Goal: Task Accomplishment & Management: Use online tool/utility

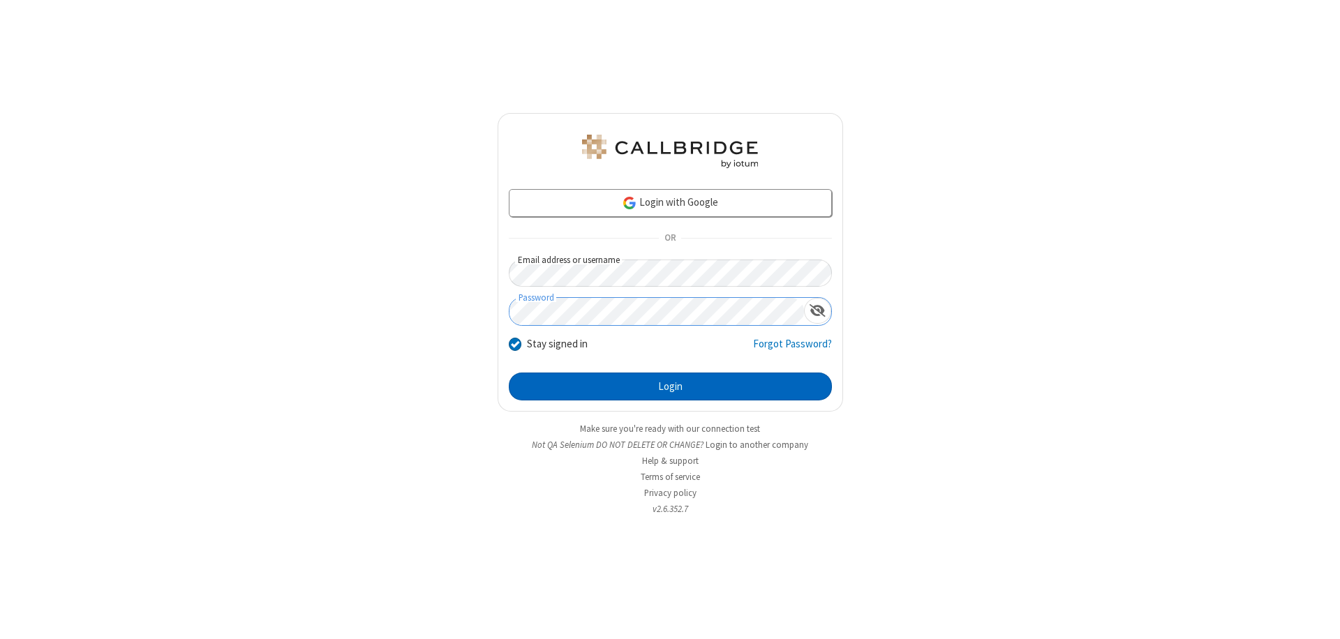
click at [670, 387] on button "Login" at bounding box center [670, 387] width 323 height 28
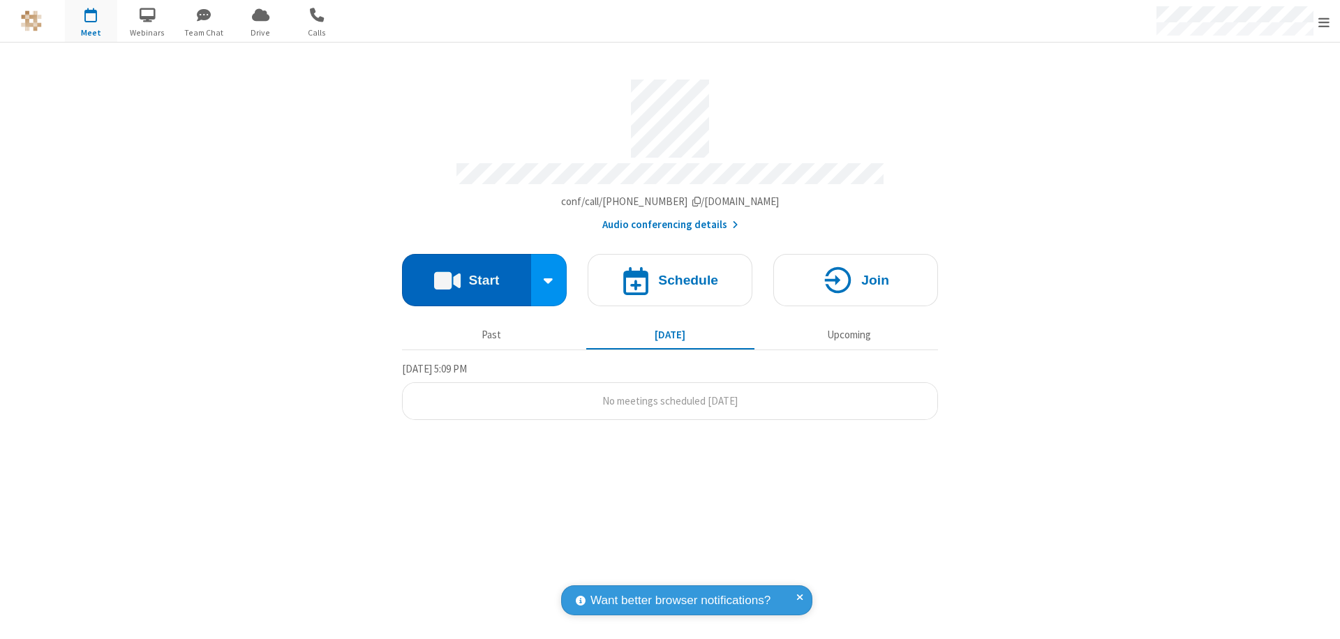
click at [466, 274] on button "Start" at bounding box center [466, 280] width 129 height 52
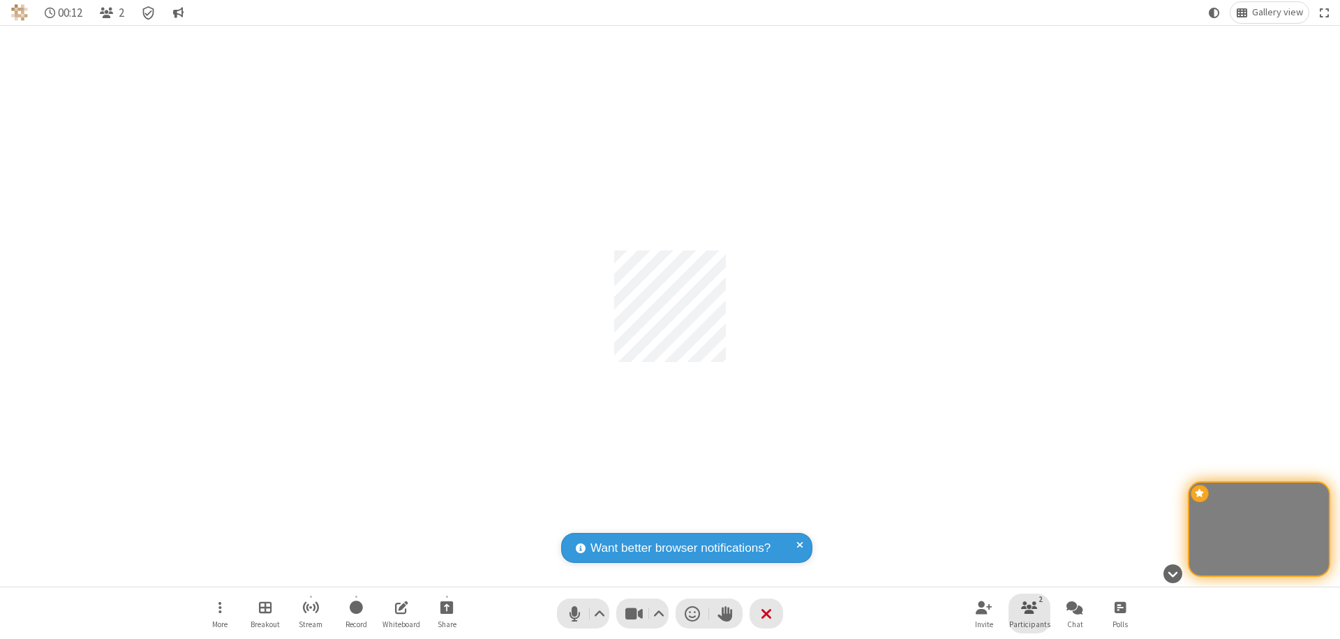
click at [1029, 624] on span "Participants" at bounding box center [1029, 624] width 41 height 8
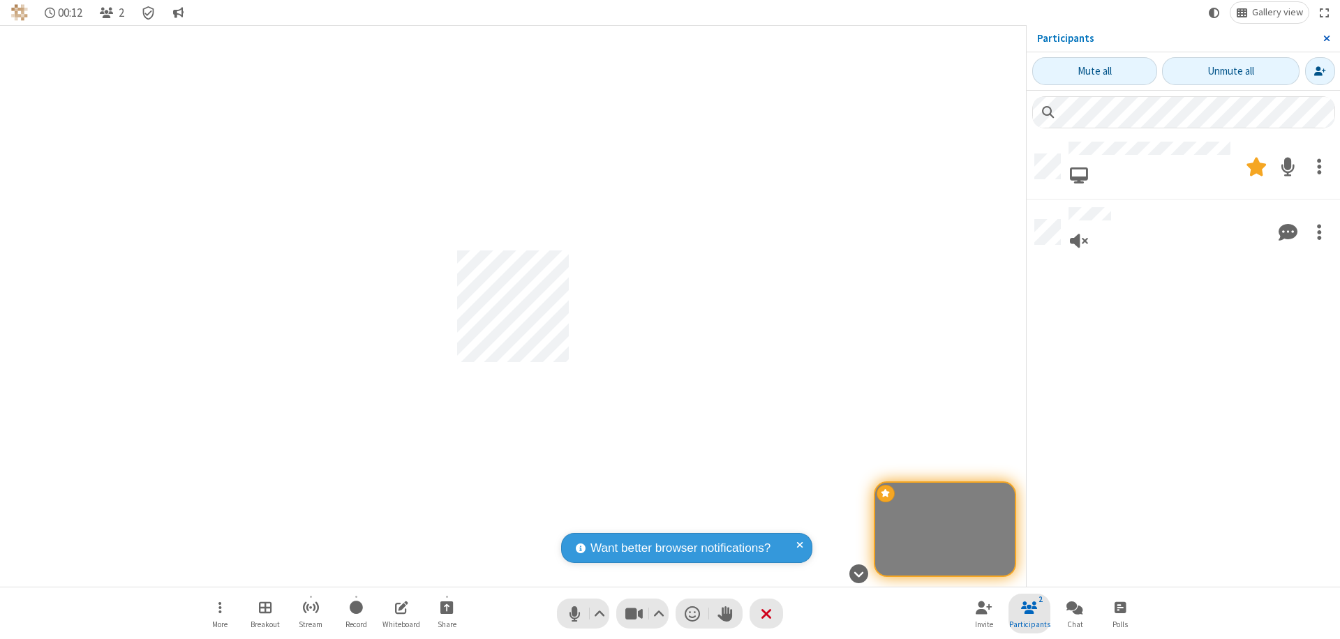
click at [1326, 38] on span "Close sidebar" at bounding box center [1326, 38] width 7 height 11
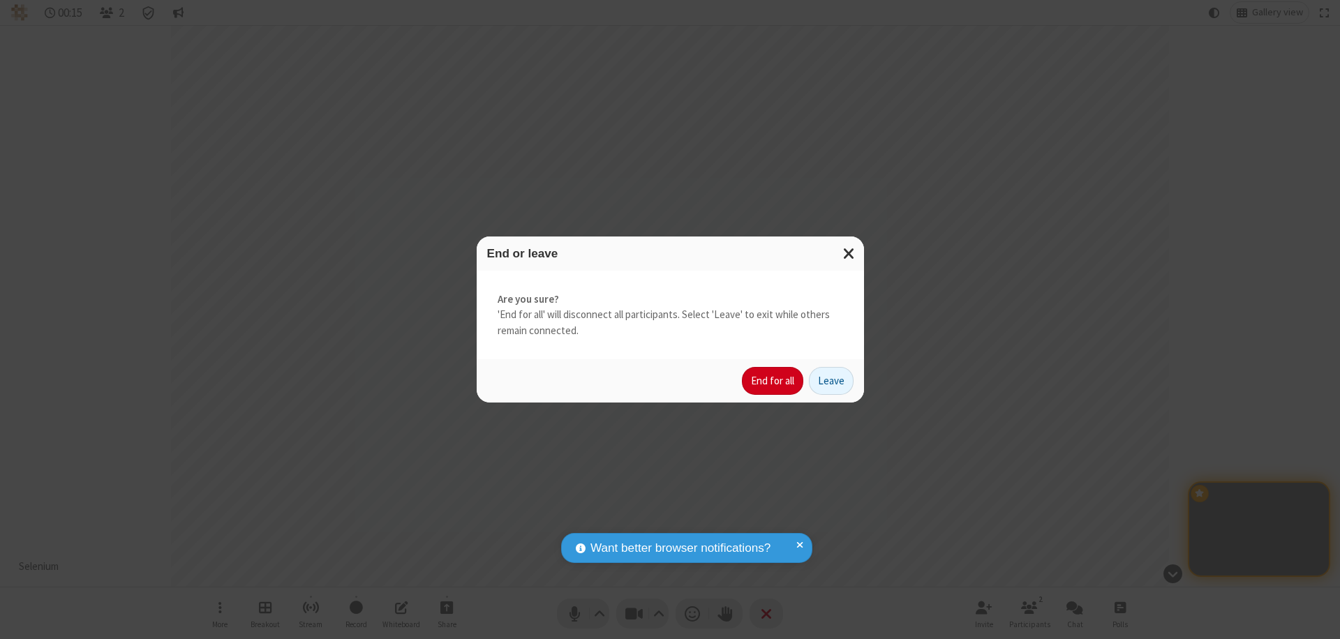
click at [773, 381] on button "End for all" at bounding box center [772, 381] width 61 height 28
